Goal: Information Seeking & Learning: Learn about a topic

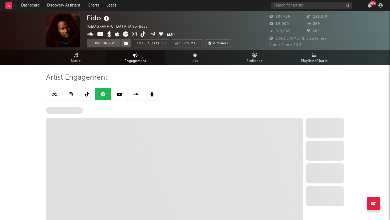
select select "6m"
select select "1w"
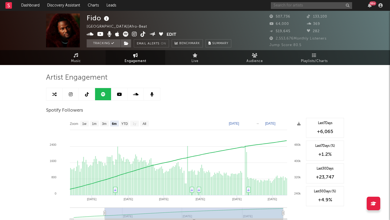
click at [309, 6] on input "text" at bounding box center [311, 5] width 81 height 7
click at [305, 9] on div "99 +" at bounding box center [328, 5] width 114 height 11
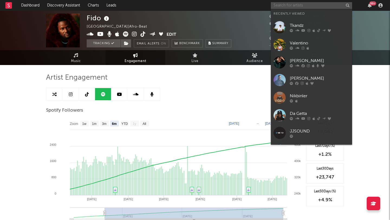
click at [305, 5] on input "text" at bounding box center [311, 5] width 81 height 7
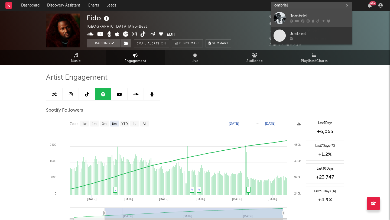
type input "jombriel"
click at [297, 16] on div "Jombriel" at bounding box center [320, 16] width 60 height 6
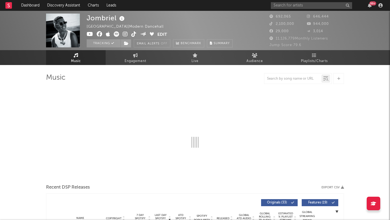
select select "6m"
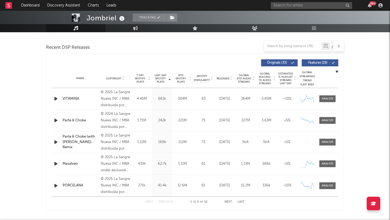
scroll to position [187, 0]
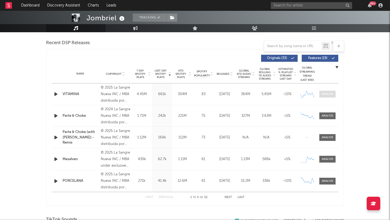
click at [325, 96] on div at bounding box center [327, 94] width 12 height 4
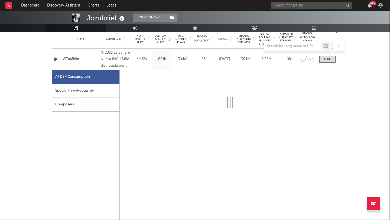
scroll to position [222, 0]
select select "6m"
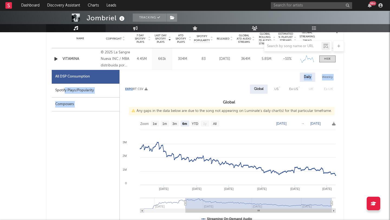
drag, startPoint x: 65, startPoint y: 93, endPoint x: 311, endPoint y: 144, distance: 252.2
click at [298, 139] on div "All DSP Consumption Spotify Plays/Popularity Composers Daily Weekly Export CSV …" at bounding box center [195, 198] width 286 height 257
click at [63, 93] on div "Spotify Plays/Popularity" at bounding box center [86, 91] width 68 height 14
select select "6m"
select select "1w"
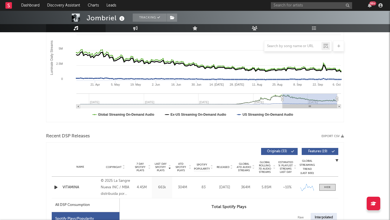
scroll to position [0, 0]
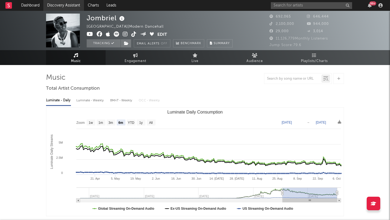
click at [60, 2] on link "Discovery Assistant" at bounding box center [63, 5] width 41 height 11
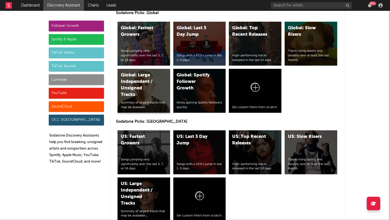
scroll to position [2417, 0]
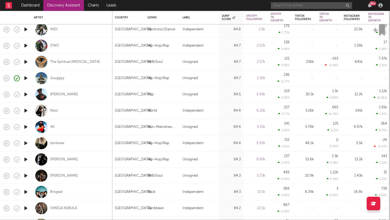
click at [293, 4] on input "text" at bounding box center [311, 5] width 81 height 7
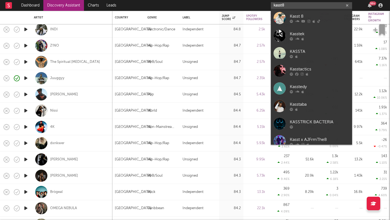
click at [294, 4] on input "kasst8" at bounding box center [311, 5] width 81 height 7
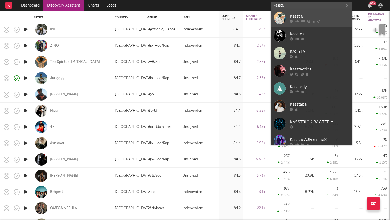
type input "kasst8"
click at [286, 14] on link "Kasst 8" at bounding box center [311, 18] width 81 height 18
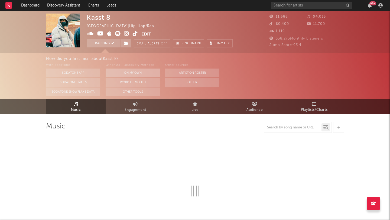
select select "1w"
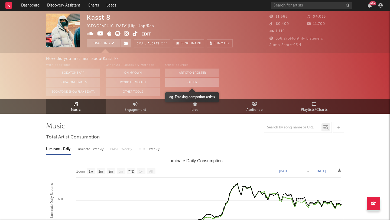
click at [189, 81] on button "Other" at bounding box center [192, 82] width 54 height 9
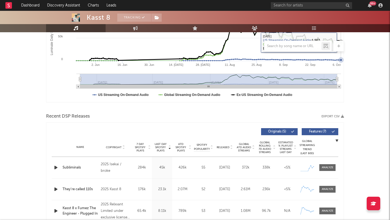
scroll to position [181, 0]
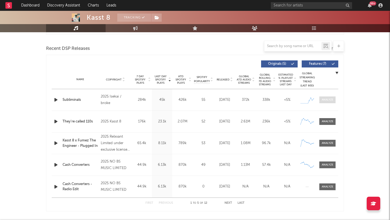
click at [326, 99] on div at bounding box center [327, 100] width 12 height 4
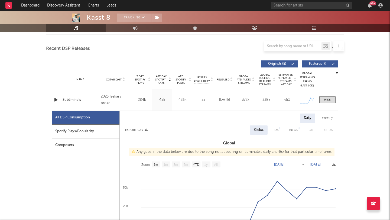
click at [73, 130] on div "Spotify Plays/Popularity" at bounding box center [86, 131] width 68 height 14
select select "1w"
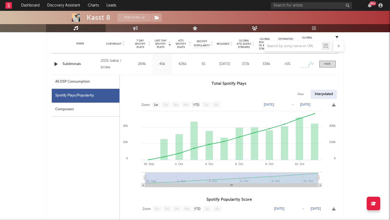
scroll to position [222, 0]
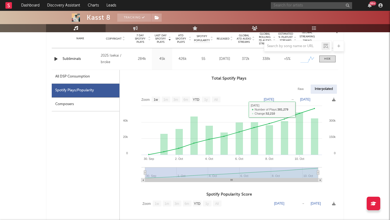
click at [303, 5] on input "text" at bounding box center [311, 5] width 81 height 7
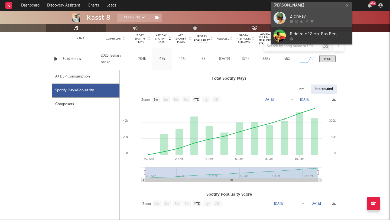
type input "zion ray"
click at [277, 17] on div at bounding box center [279, 18] width 12 height 12
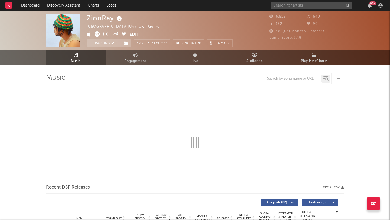
select select "1w"
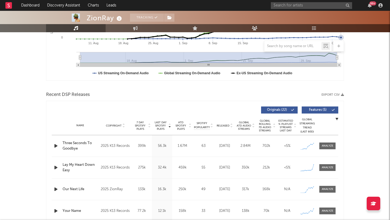
scroll to position [168, 0]
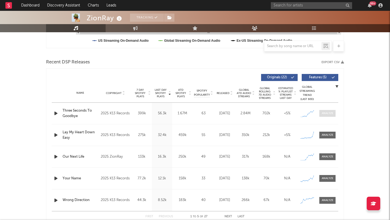
click at [320, 116] on span at bounding box center [327, 113] width 16 height 7
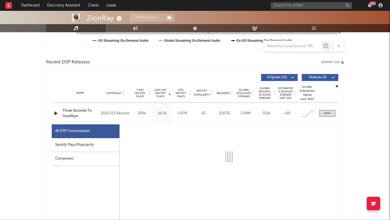
select select "1w"
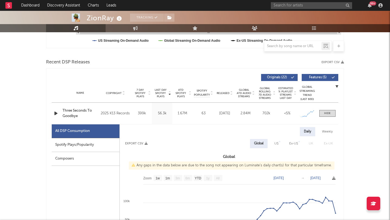
click at [94, 146] on div "Spotify Plays/Popularity" at bounding box center [86, 145] width 68 height 14
select select "1w"
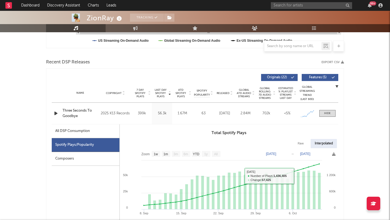
click at [74, 141] on div "Spotify Plays/Popularity" at bounding box center [86, 145] width 68 height 14
click at [74, 136] on div "All DSP Consumption" at bounding box center [86, 131] width 68 height 14
select select "1w"
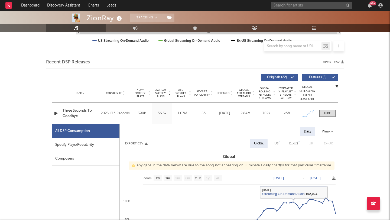
click at [98, 143] on div "Spotify Plays/Popularity" at bounding box center [86, 145] width 68 height 14
select select "1w"
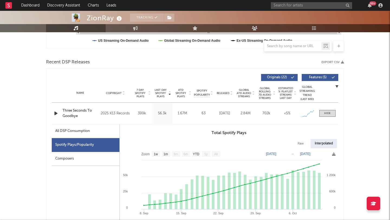
click at [95, 131] on div "All DSP Consumption" at bounding box center [86, 131] width 68 height 14
select select "1w"
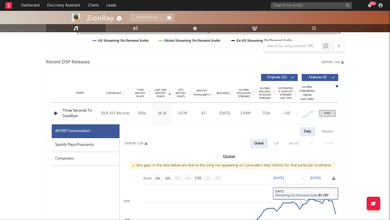
click at [83, 145] on div "Spotify Plays/Popularity" at bounding box center [86, 145] width 68 height 14
select select "1w"
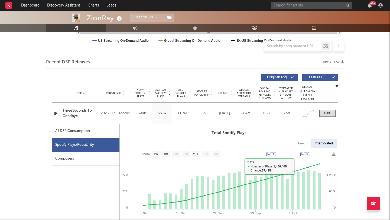
click at [81, 133] on div "All DSP Consumption" at bounding box center [72, 131] width 35 height 6
select select "1w"
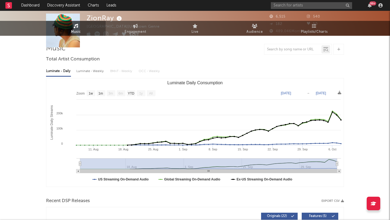
scroll to position [0, 0]
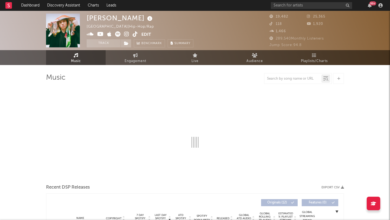
select select "6m"
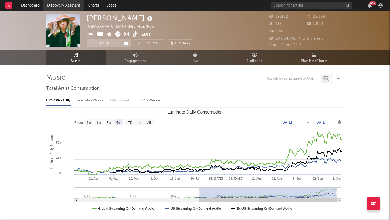
click at [61, 5] on link "Discovery Assistant" at bounding box center [63, 5] width 41 height 11
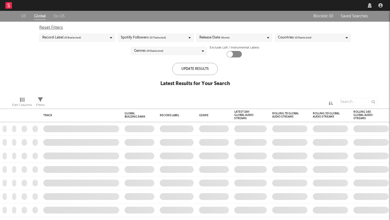
checkbox input "true"
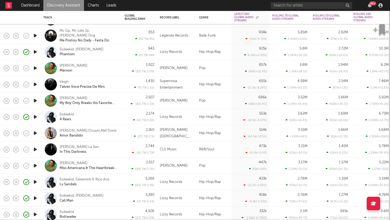
click at [128, 51] on div "943 25 | TW: 968" at bounding box center [139, 52] width 30 height 16
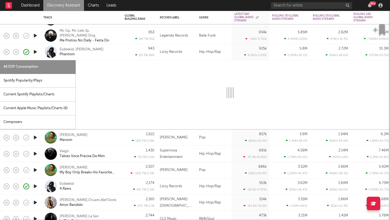
select select "6m"
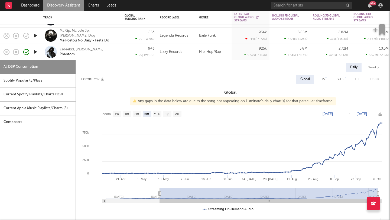
click at [35, 81] on div "Spotify Popularity/Plays" at bounding box center [38, 81] width 76 height 14
select select "1w"
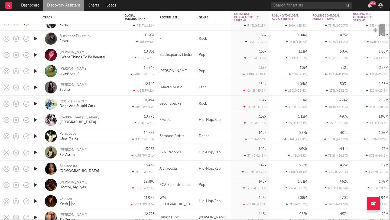
click at [228, 155] on div "Hip-Hop/Rap" at bounding box center [213, 152] width 35 height 16
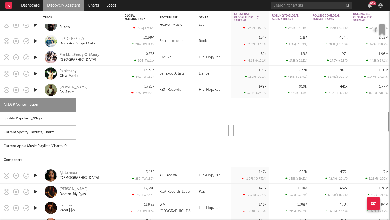
select select "1w"
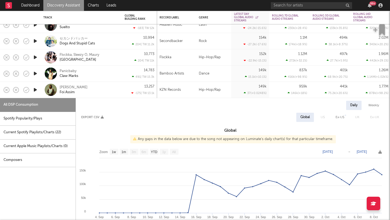
click at [31, 111] on div "All DSP Consumption" at bounding box center [38, 105] width 76 height 14
click at [49, 119] on div "Spotify Popularity/Plays" at bounding box center [38, 119] width 76 height 14
select select "1w"
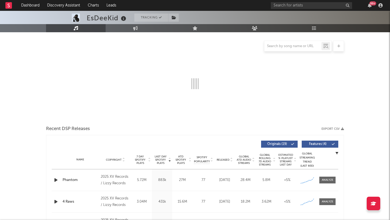
select select "6m"
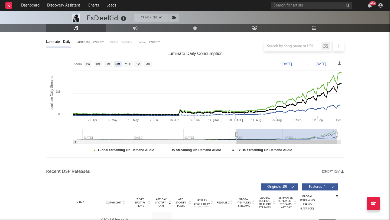
scroll to position [182, 0]
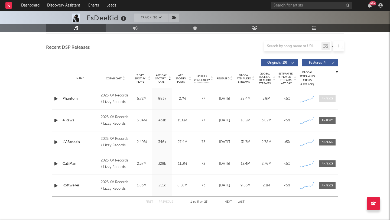
click at [325, 102] on span at bounding box center [327, 98] width 16 height 7
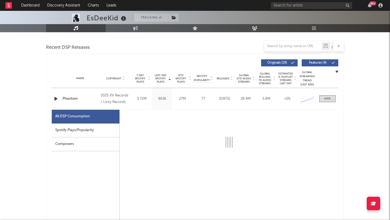
select select "6m"
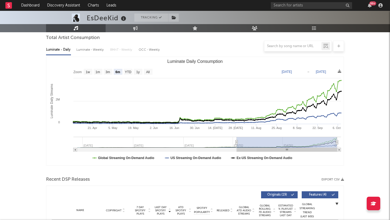
scroll to position [50, 0]
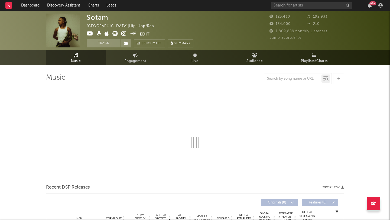
select select "6m"
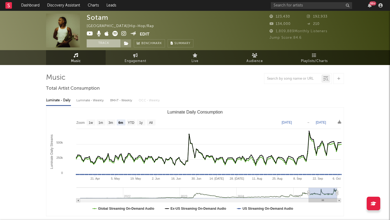
click at [98, 45] on button "Track" at bounding box center [104, 43] width 34 height 8
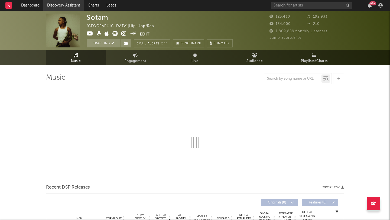
select select "6m"
